Goal: Find specific page/section: Find specific page/section

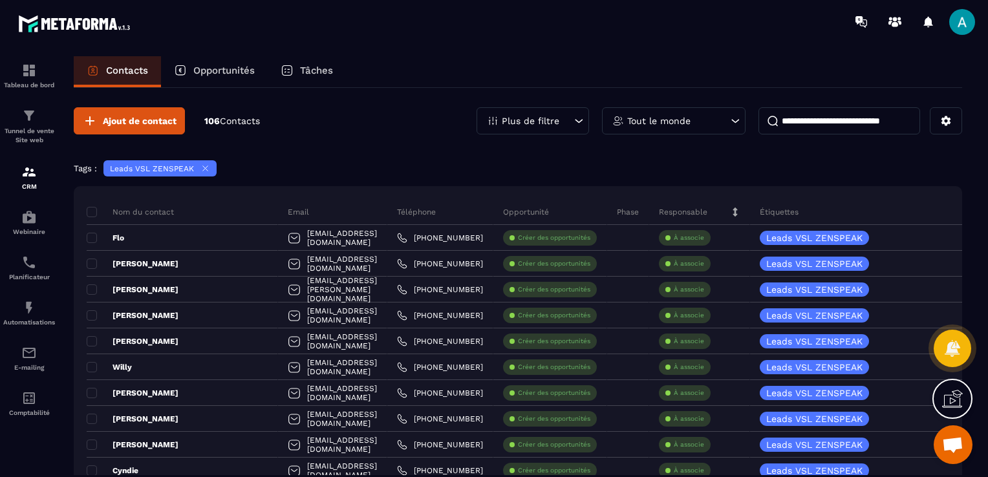
click at [200, 169] on icon at bounding box center [205, 169] width 10 height 10
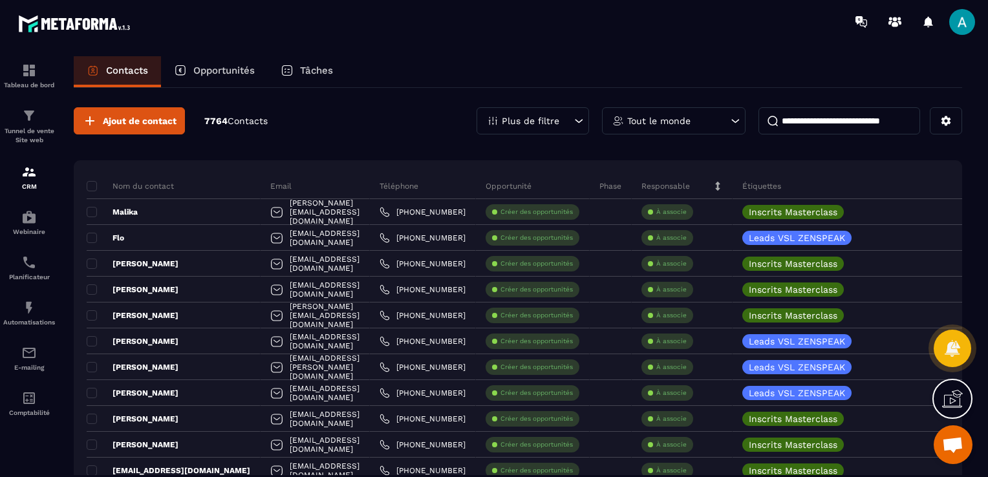
click at [531, 114] on div "Plus de filtre" at bounding box center [532, 120] width 112 height 27
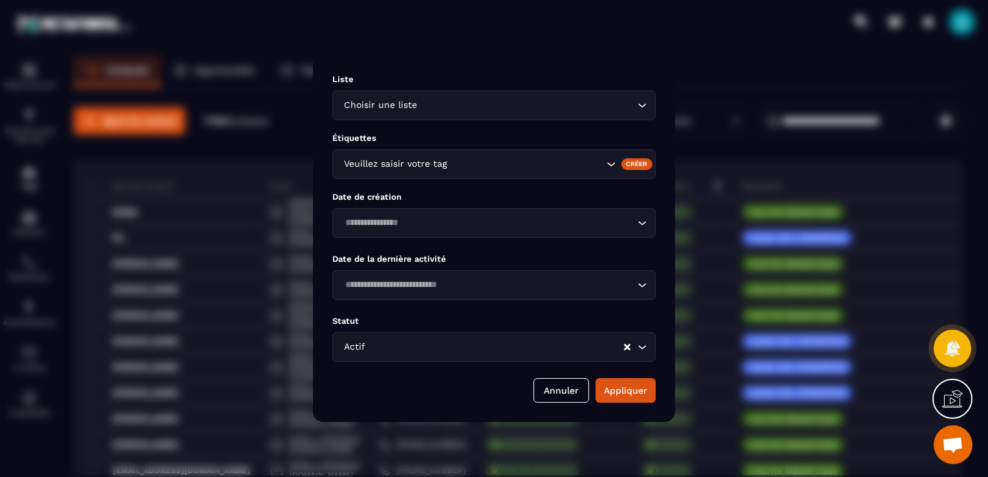
click at [434, 167] on div "Veuillez saisir votre tag" at bounding box center [471, 164] width 265 height 14
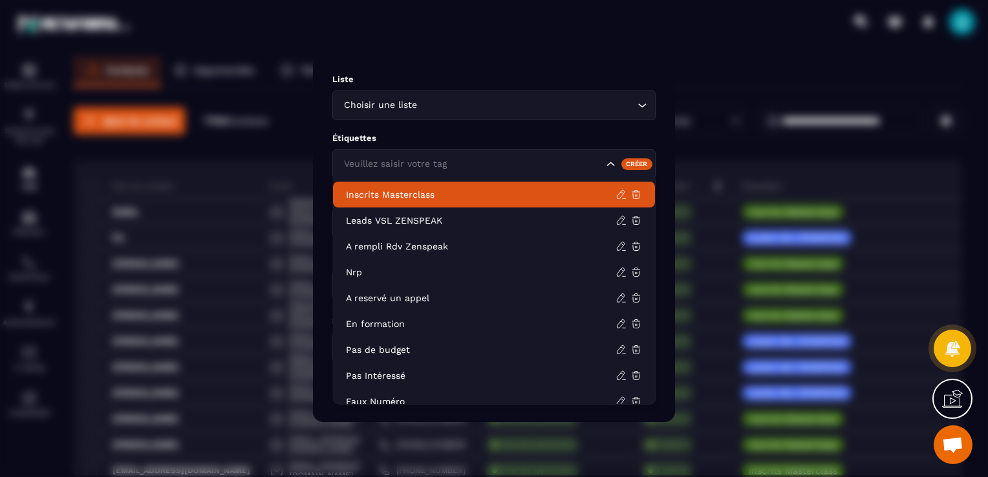
click at [418, 196] on p "Inscrits Masterclass" at bounding box center [481, 194] width 270 height 13
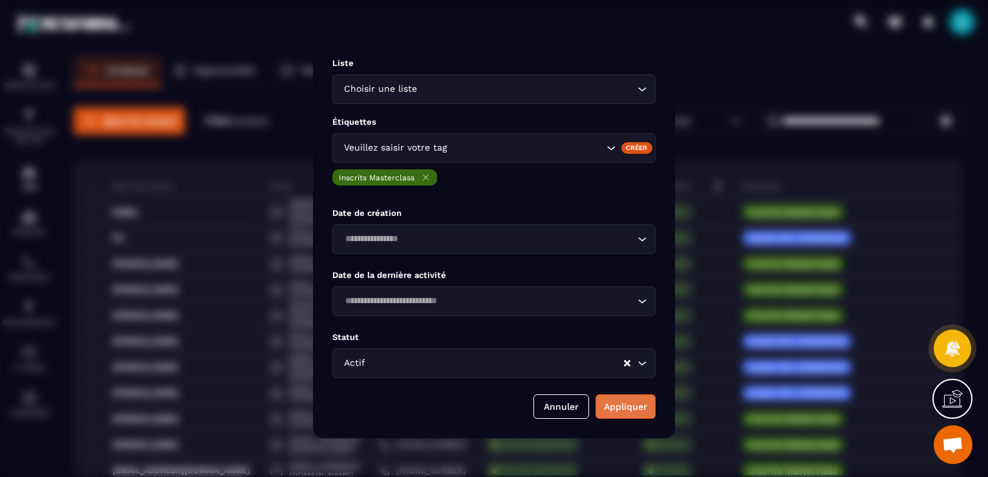
click at [629, 405] on button "Appliquer" at bounding box center [625, 406] width 60 height 25
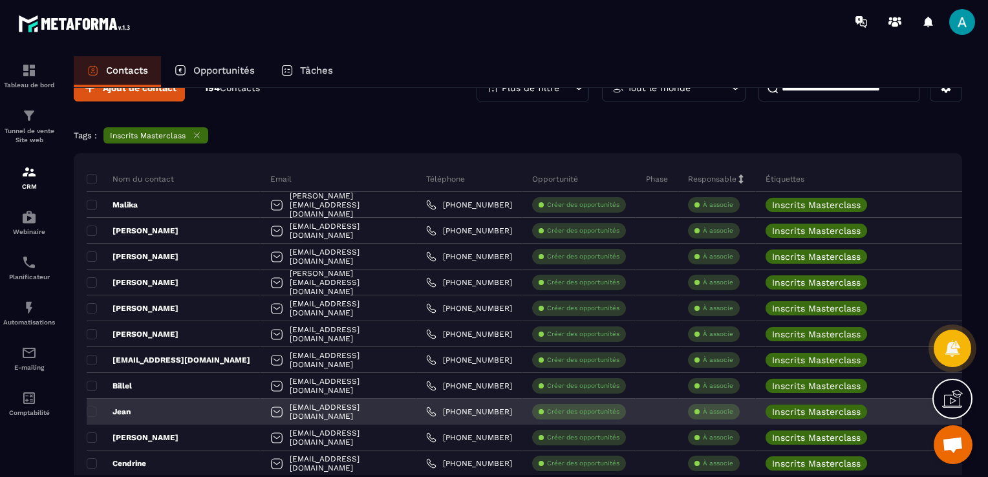
scroll to position [65, 0]
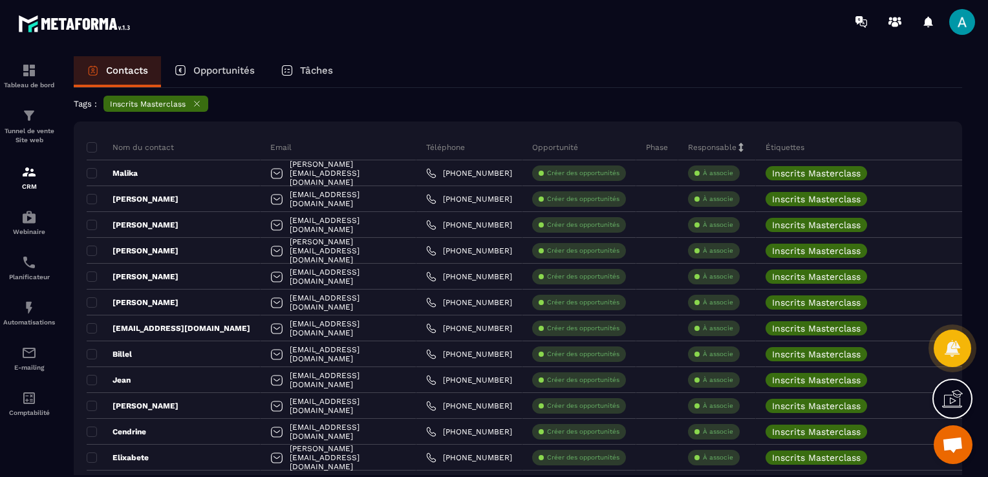
click at [198, 102] on icon at bounding box center [197, 103] width 5 height 5
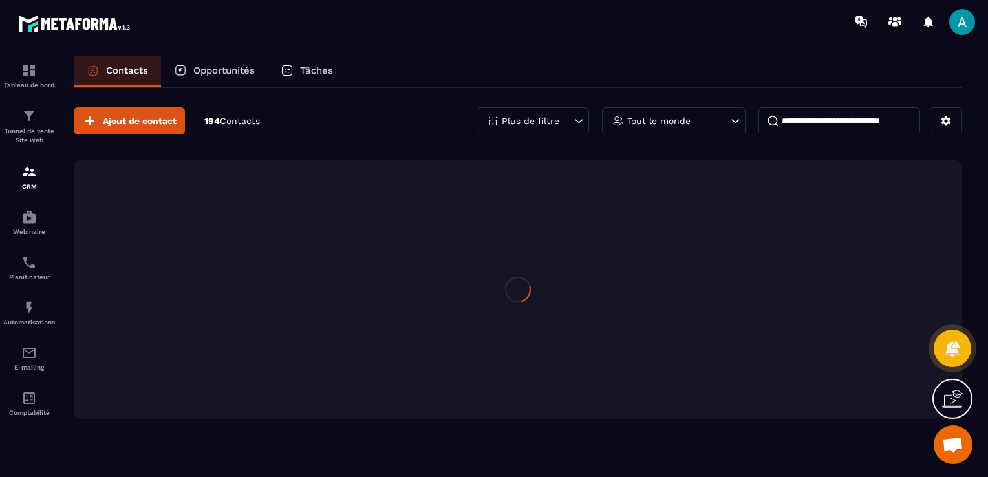
scroll to position [0, 0]
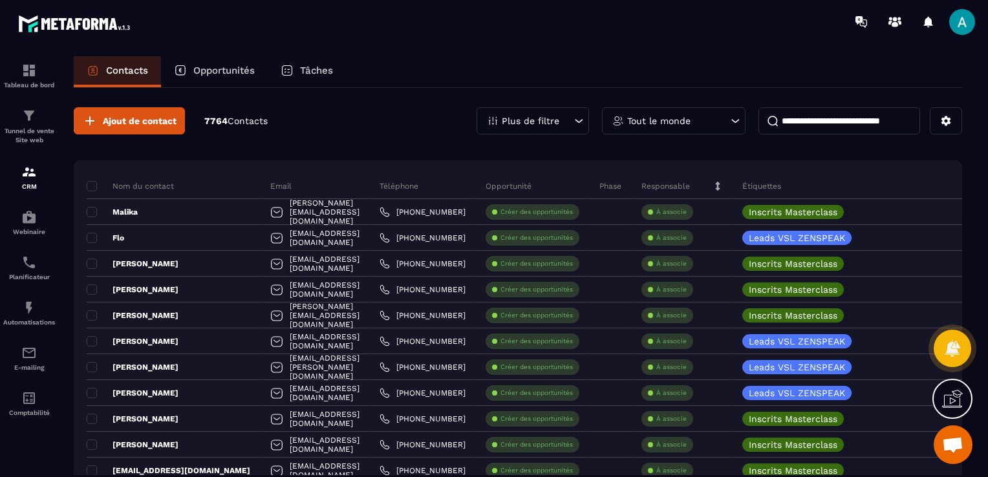
click at [642, 119] on p "Tout le monde" at bounding box center [658, 120] width 63 height 9
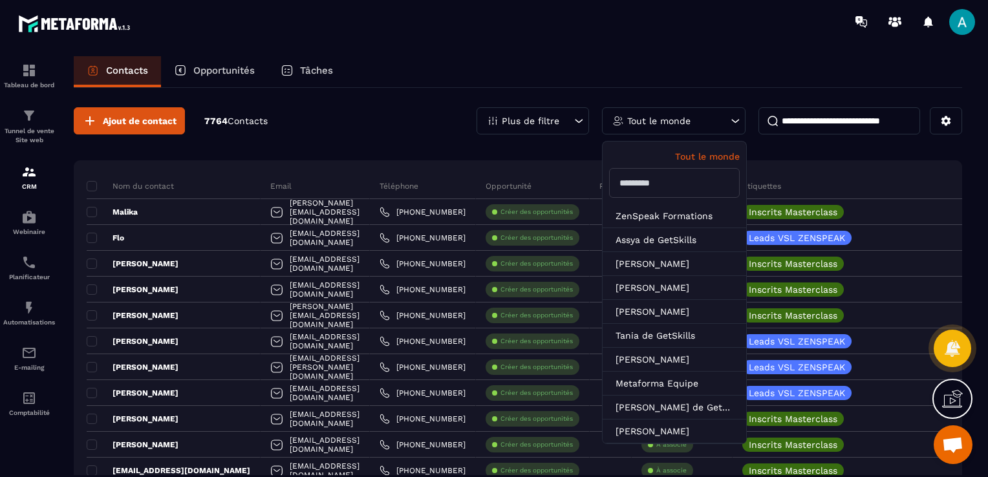
click at [506, 120] on p "Plus de filtre" at bounding box center [531, 120] width 58 height 9
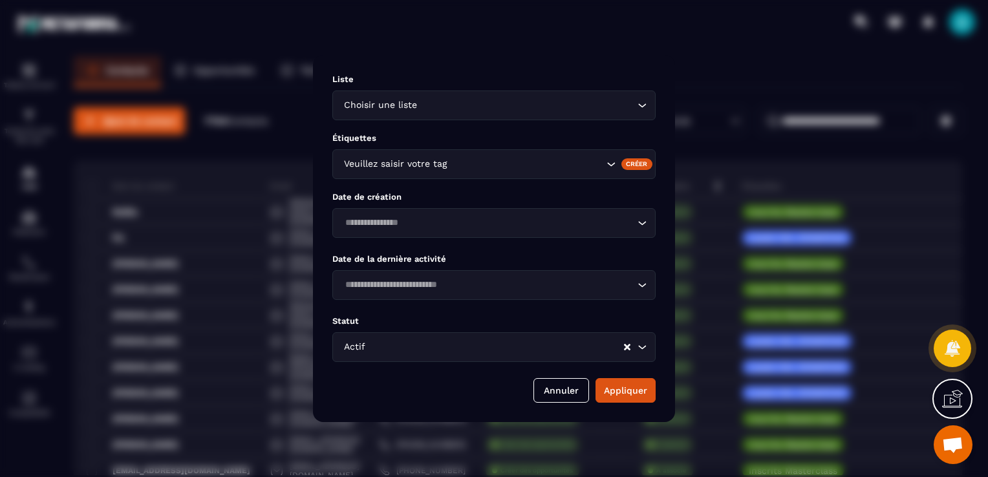
click at [469, 108] on input "Search for option" at bounding box center [527, 105] width 215 height 14
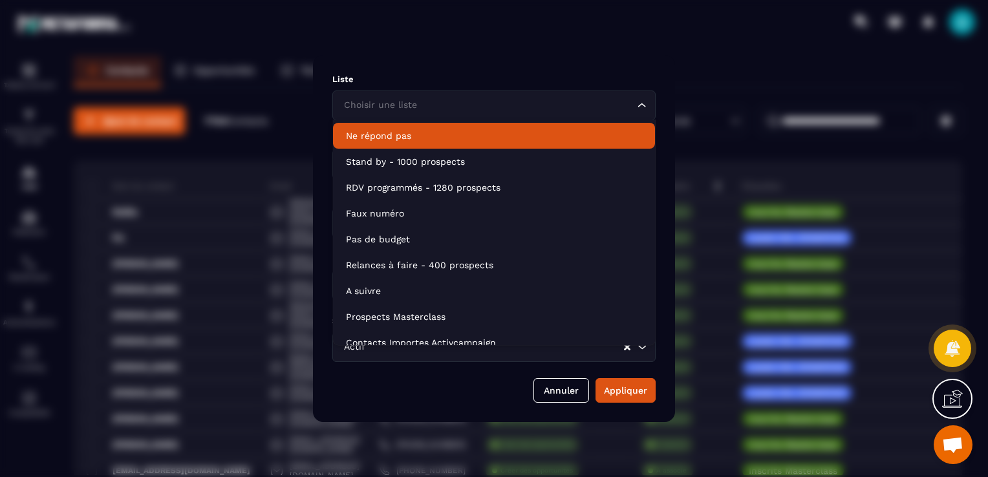
click at [493, 55] on div "Liste Choisir une liste Loading... Étiquettes Veuillez saisir votre tag Créer D…" at bounding box center [494, 238] width 362 height 367
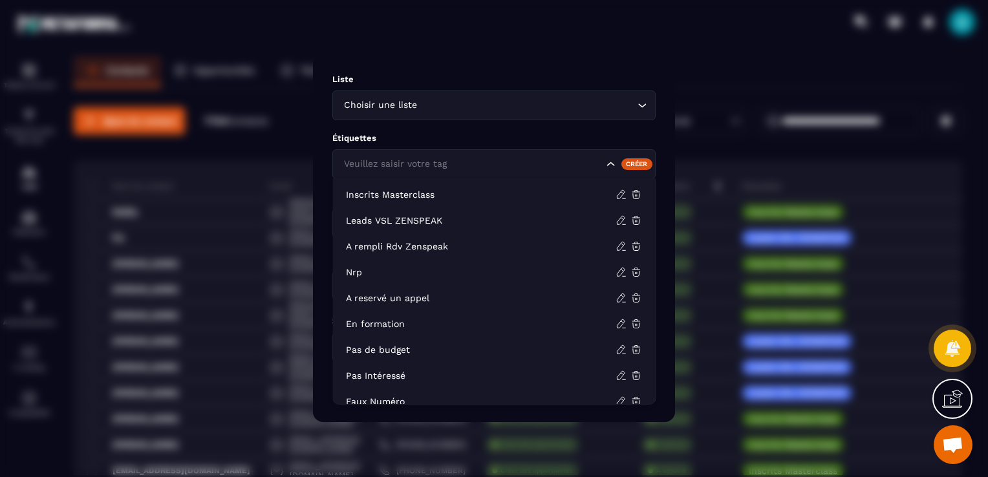
click at [390, 163] on div "Veuillez saisir votre tag" at bounding box center [471, 164] width 265 height 14
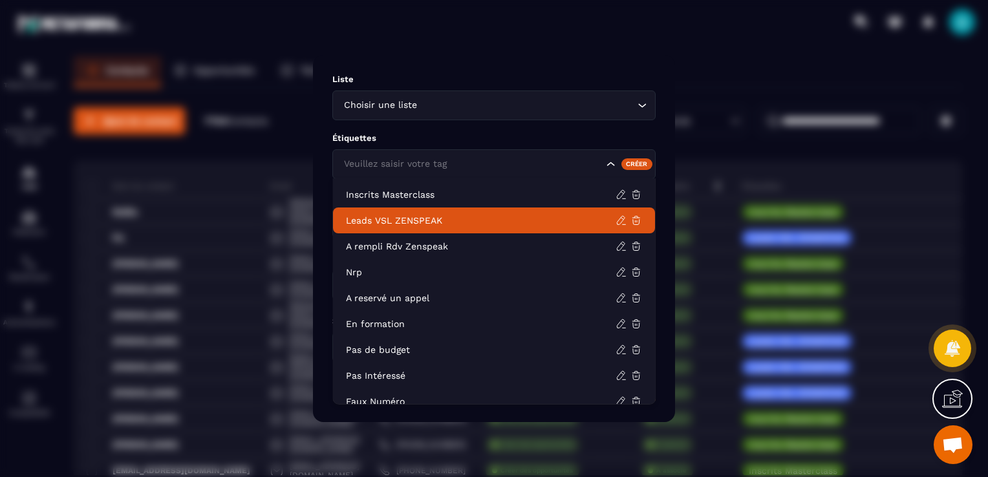
click at [418, 221] on p "Leads VSL ZENSPEAK" at bounding box center [481, 220] width 270 height 13
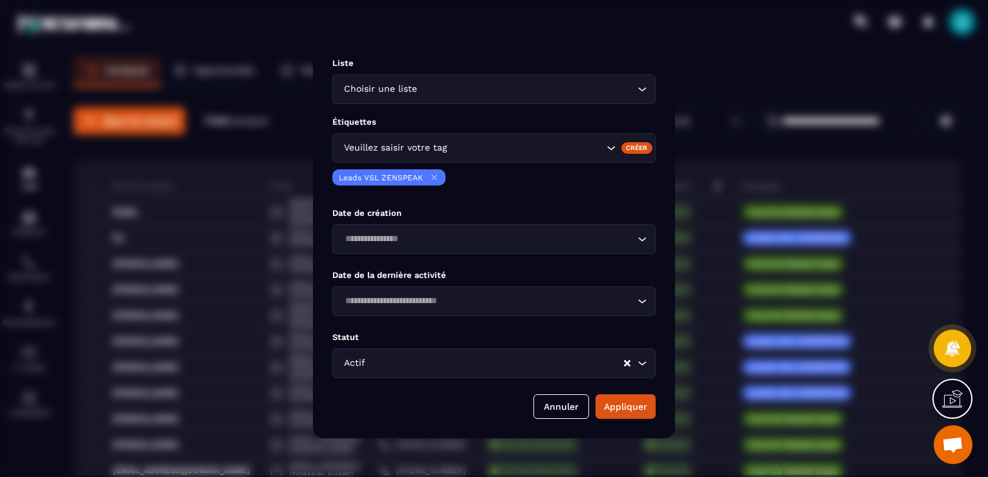
click at [489, 146] on input "Search for option" at bounding box center [526, 148] width 154 height 14
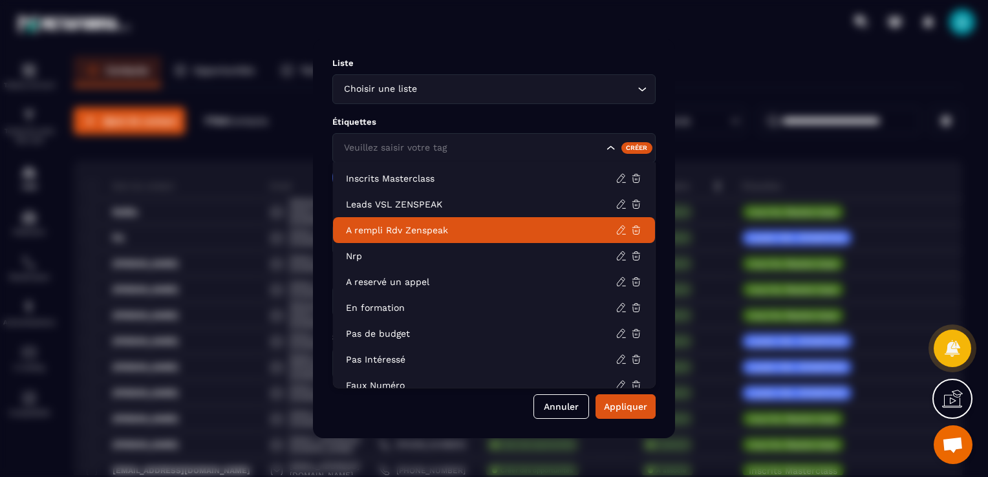
click at [445, 226] on p "A rempli Rdv Zenspeak" at bounding box center [481, 230] width 270 height 13
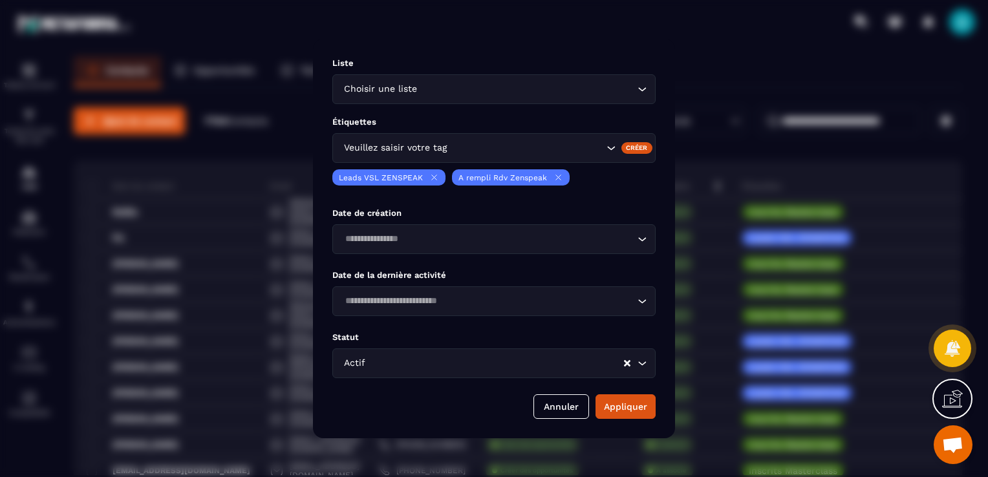
click at [551, 155] on div "Veuillez saisir votre tag" at bounding box center [493, 148] width 323 height 30
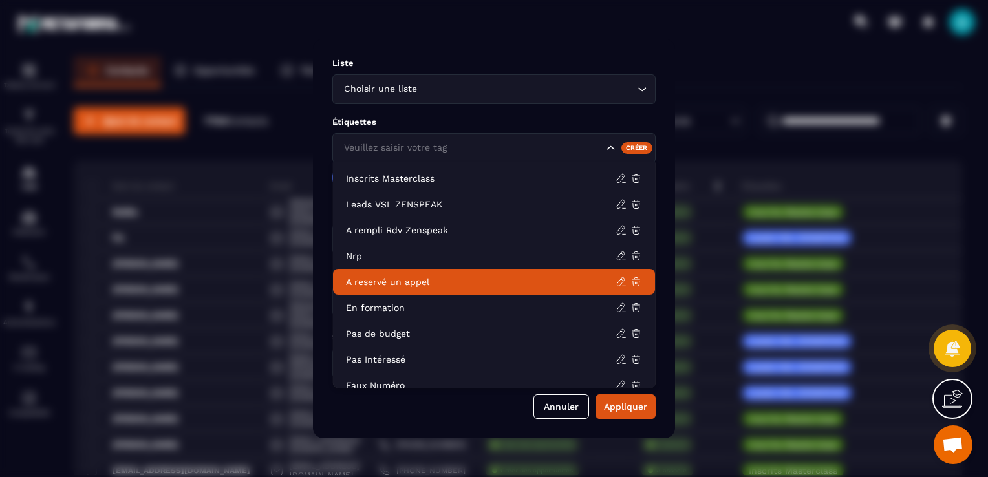
click at [478, 281] on p "A reservé un appel" at bounding box center [481, 281] width 270 height 13
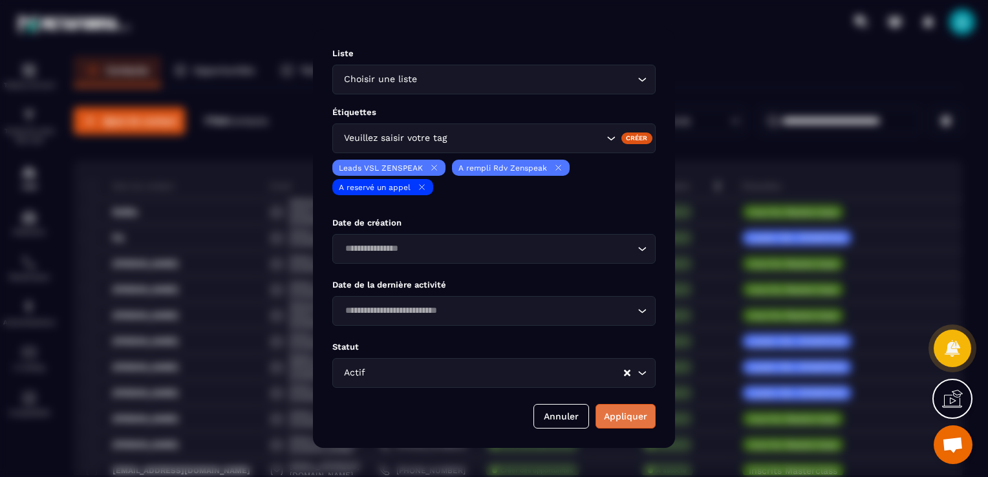
click at [618, 412] on button "Appliquer" at bounding box center [625, 416] width 60 height 25
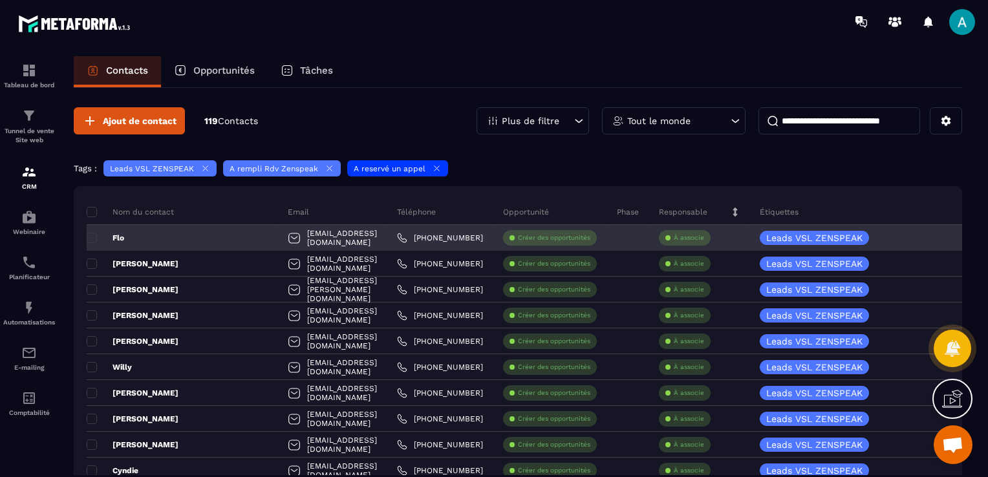
click at [169, 232] on div "Flo" at bounding box center [182, 238] width 191 height 26
